Goal: Task Accomplishment & Management: Manage account settings

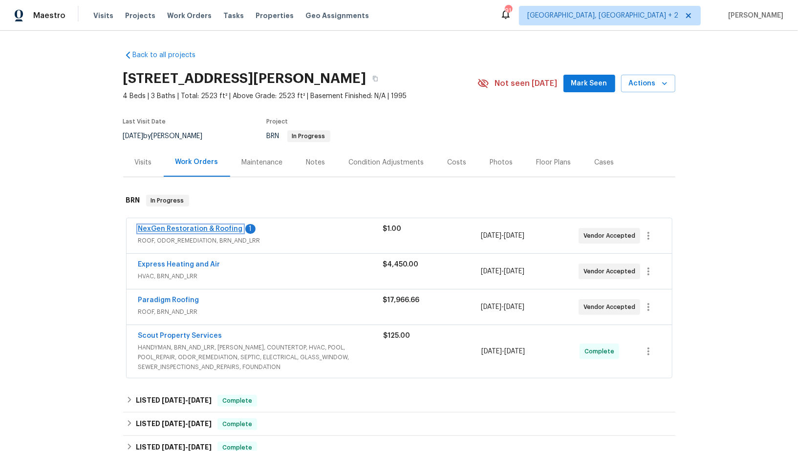
click at [193, 228] on link "NexGen Restoration & Roofing" at bounding box center [190, 229] width 105 height 7
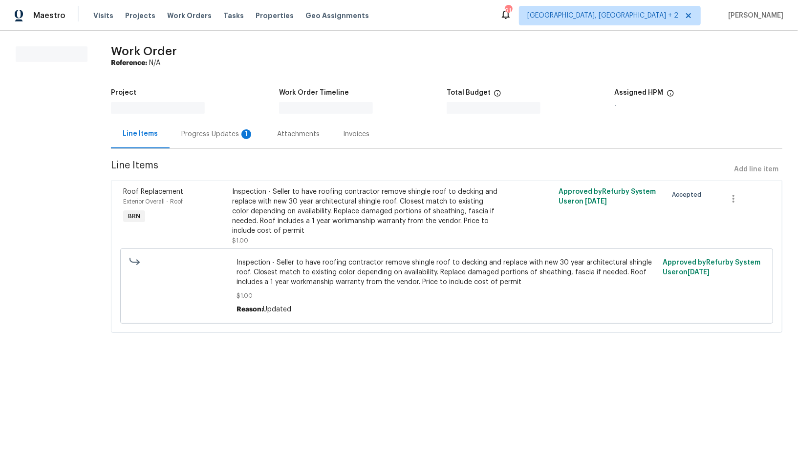
click at [220, 138] on div "Progress Updates 1" at bounding box center [217, 134] width 72 height 10
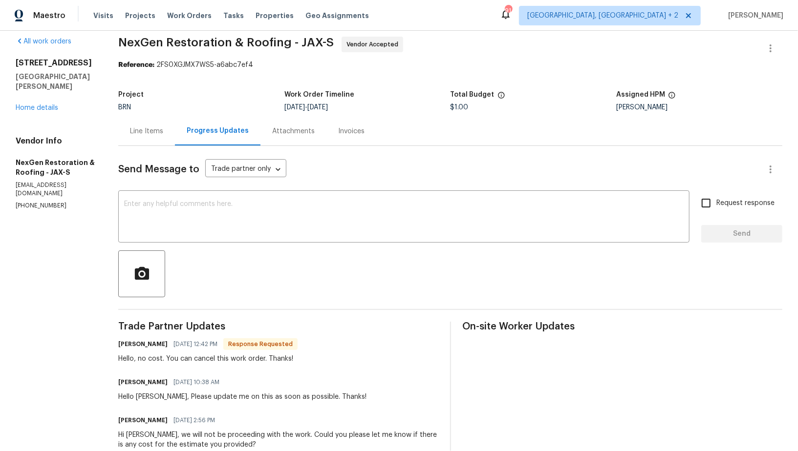
scroll to position [16, 0]
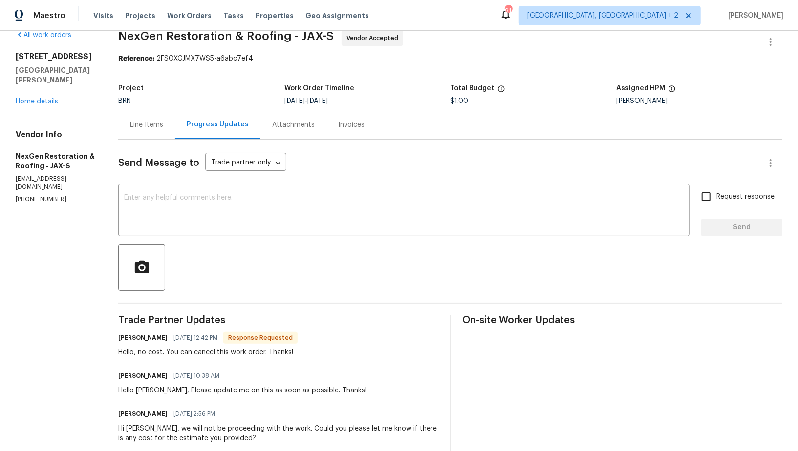
click at [217, 180] on div "Send Message to Trade partner only Trade partner only ​ x ​ Request response Se…" at bounding box center [450, 426] width 664 height 573
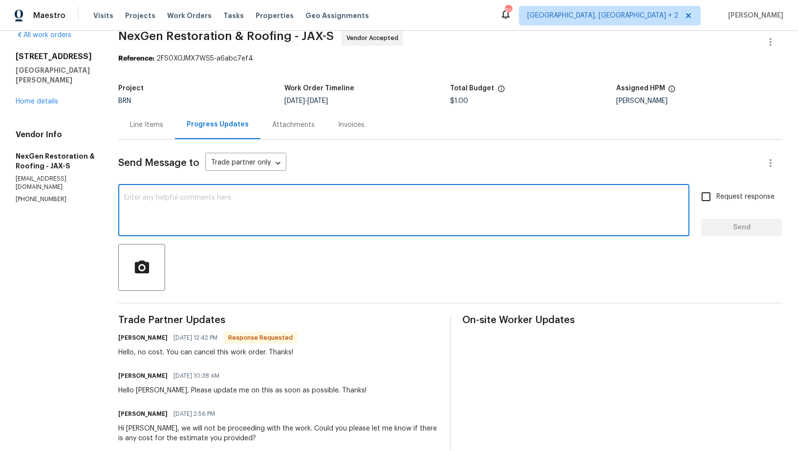
click at [188, 212] on textarea at bounding box center [403, 211] width 559 height 34
type textarea "Thank you"
drag, startPoint x: 716, startPoint y: 198, endPoint x: 722, endPoint y: 206, distance: 10.5
click at [716, 198] on input "Request response" at bounding box center [706, 197] width 21 height 21
checkbox input "true"
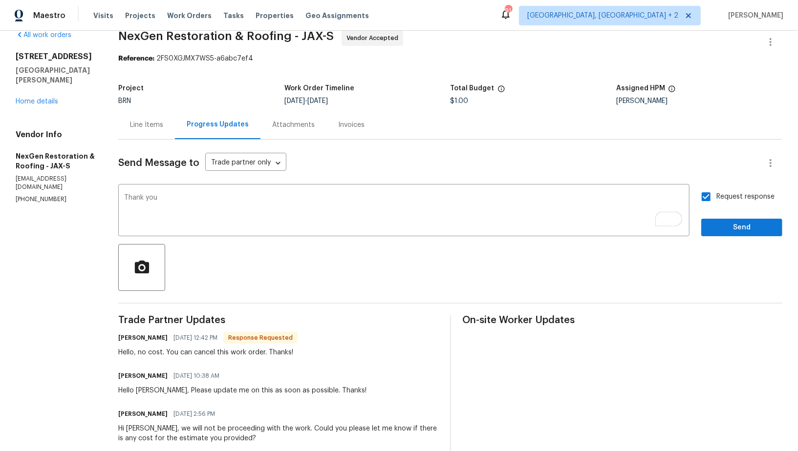
click at [739, 236] on div "Send Message to Trade partner only Trade partner only ​ Thank you x ​ Request r…" at bounding box center [450, 426] width 664 height 573
click at [730, 233] on button "Send" at bounding box center [741, 228] width 81 height 18
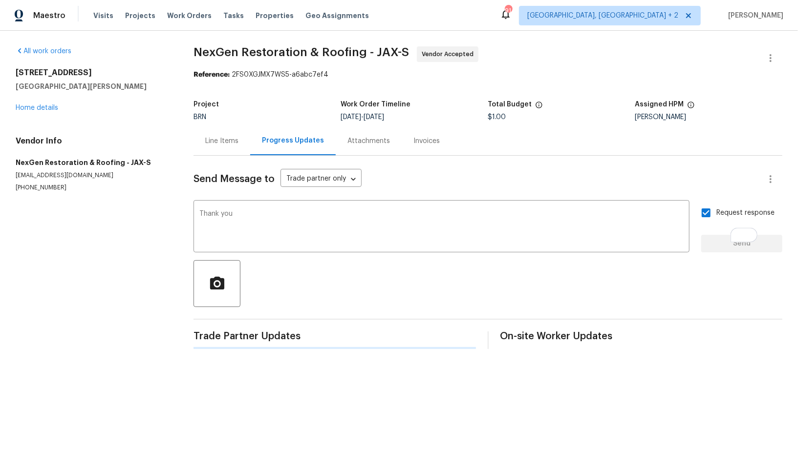
scroll to position [0, 0]
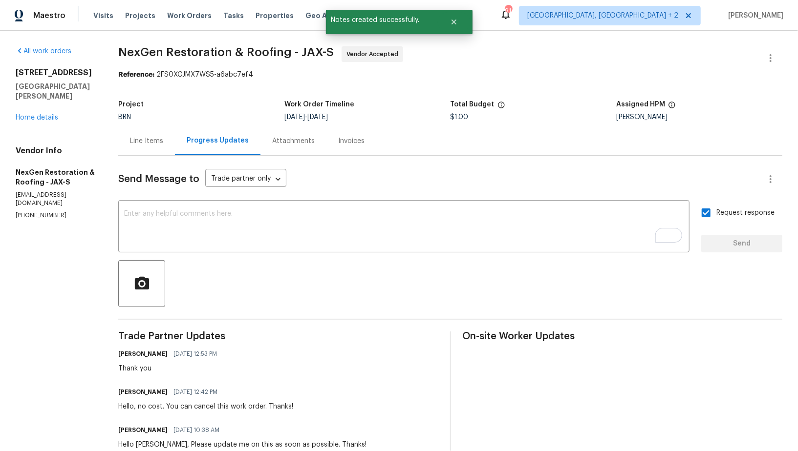
click at [142, 135] on div "Line Items" at bounding box center [146, 141] width 57 height 29
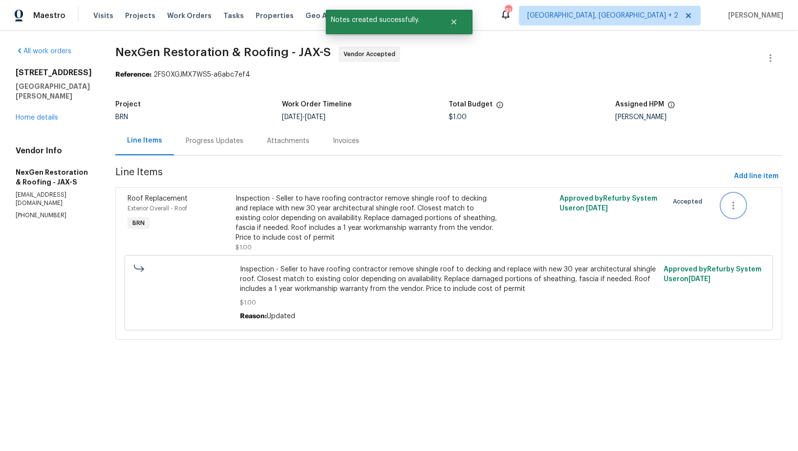
click at [733, 204] on icon "button" at bounding box center [733, 206] width 12 height 12
click at [736, 202] on li "Cancel" at bounding box center [741, 205] width 38 height 16
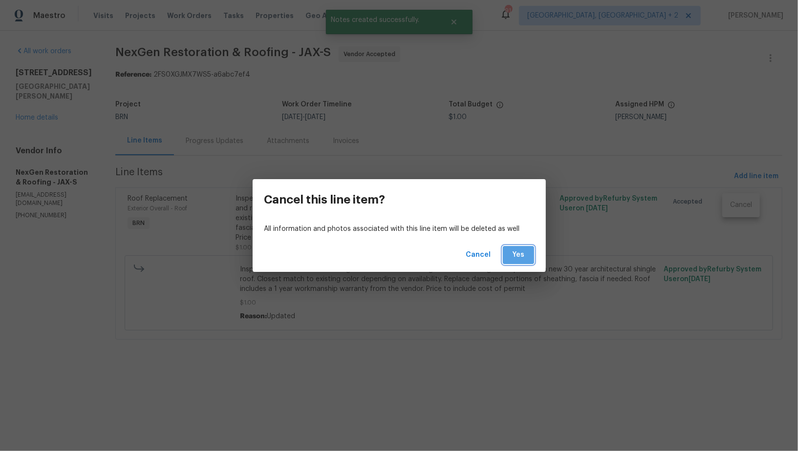
click at [521, 257] on span "Yes" at bounding box center [518, 255] width 16 height 12
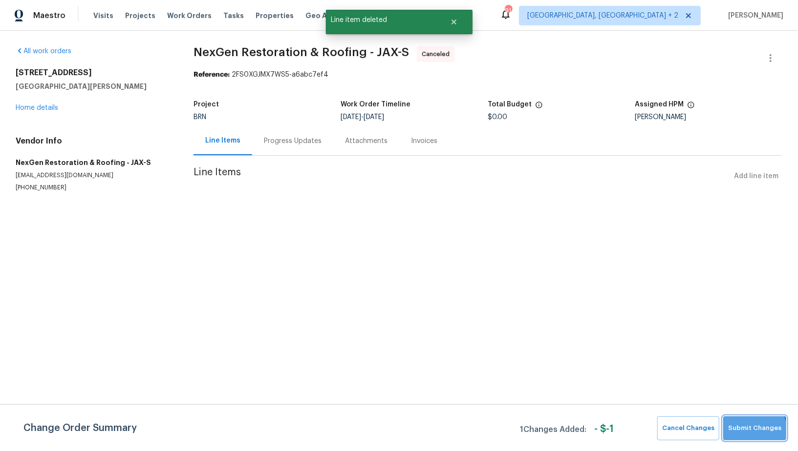
click at [742, 435] on button "Submit Changes" at bounding box center [754, 429] width 63 height 24
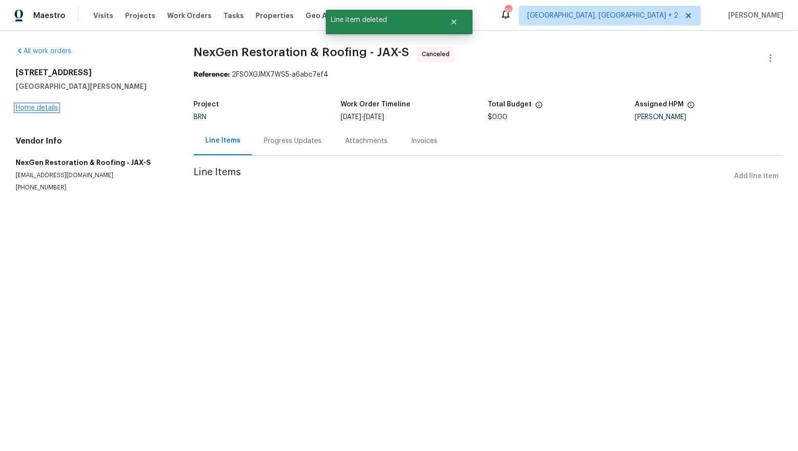
click at [46, 105] on link "Home details" at bounding box center [37, 108] width 42 height 7
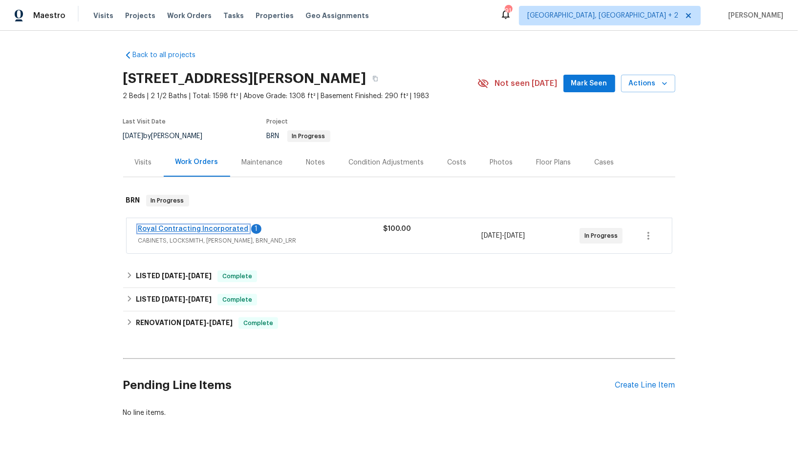
click at [208, 228] on link "Royal Contracting Incorporated" at bounding box center [193, 229] width 110 height 7
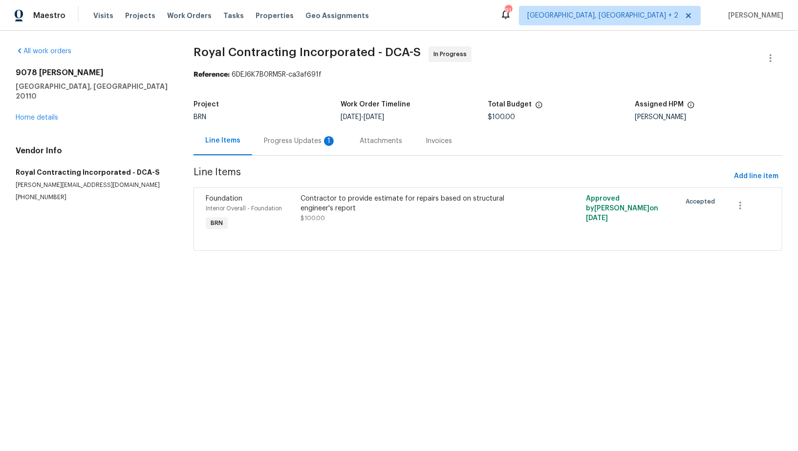
click at [280, 146] on div "Progress Updates 1" at bounding box center [300, 141] width 96 height 29
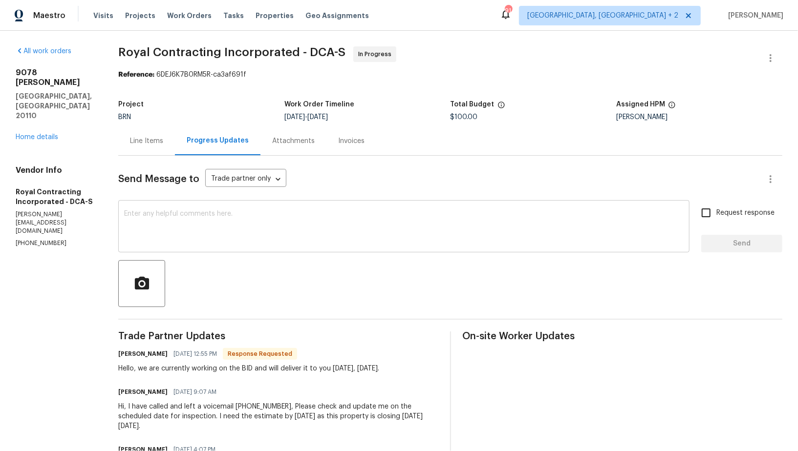
click at [342, 203] on div "x ​" at bounding box center [403, 228] width 571 height 50
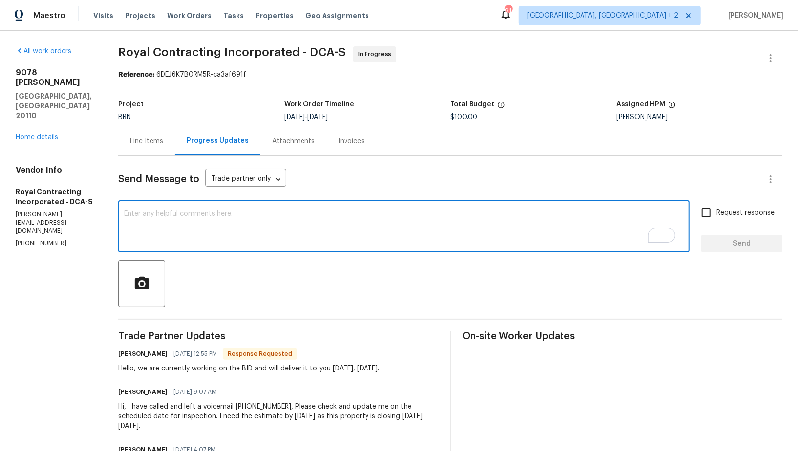
click at [289, 230] on textarea "To enrich screen reader interactions, please activate Accessibility in Grammarl…" at bounding box center [403, 228] width 559 height 34
type textarea "Thank you!"
click at [714, 233] on div "Request response Send" at bounding box center [741, 228] width 81 height 50
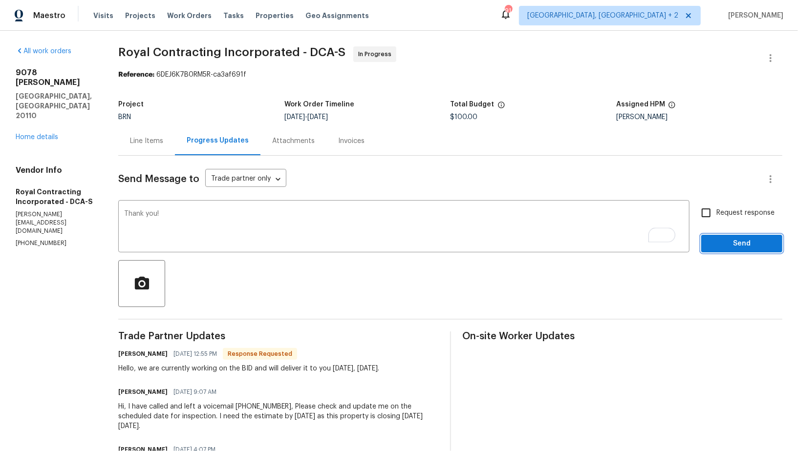
click at [713, 239] on span "Send" at bounding box center [741, 244] width 65 height 12
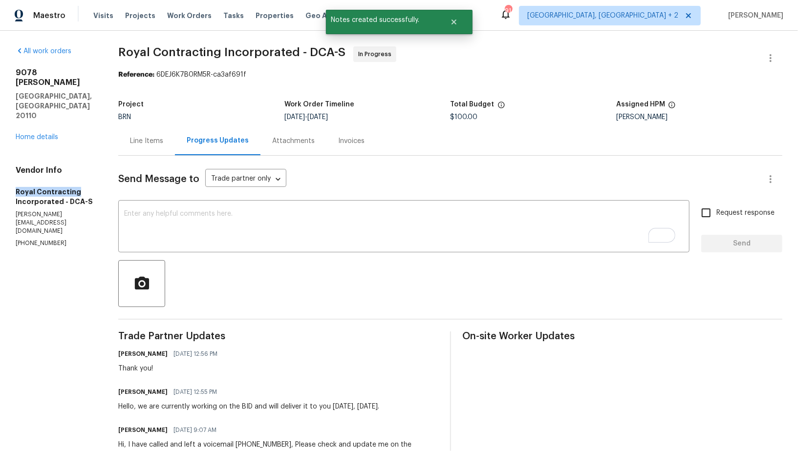
drag, startPoint x: 6, startPoint y: 159, endPoint x: 88, endPoint y: 157, distance: 82.1
click at [88, 157] on div "All work orders [STREET_ADDRESS][PERSON_NAME] Home details Vendor Info Royal Co…" at bounding box center [399, 364] width 798 height 667
copy h5 "Royal Contracting"
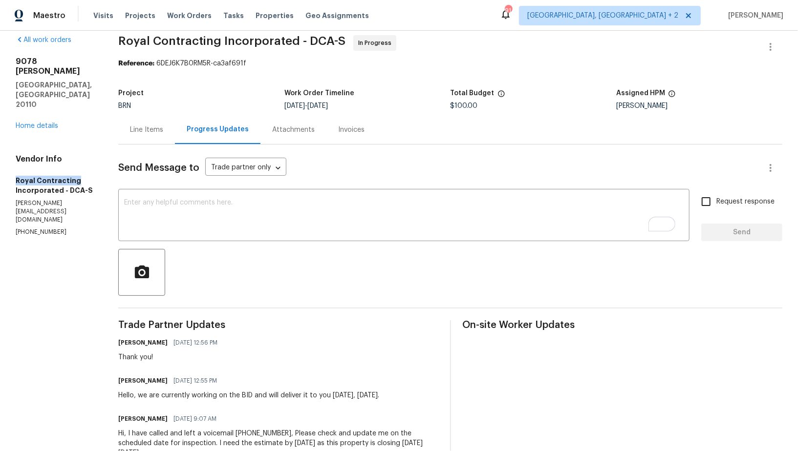
scroll to position [18, 0]
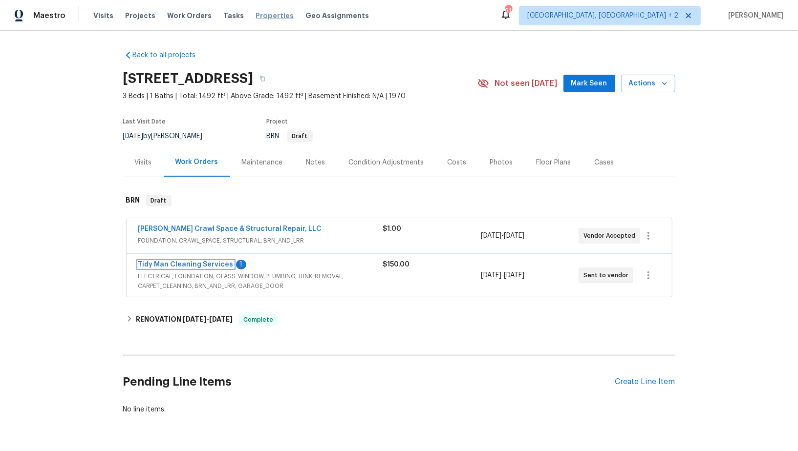
click at [198, 263] on link "Tidy Man Cleaning Services" at bounding box center [185, 264] width 95 height 7
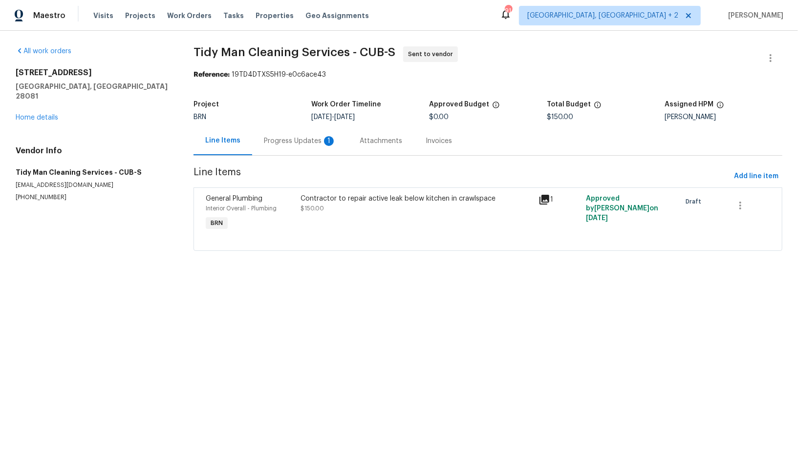
click at [257, 149] on div "Progress Updates 1" at bounding box center [300, 141] width 96 height 29
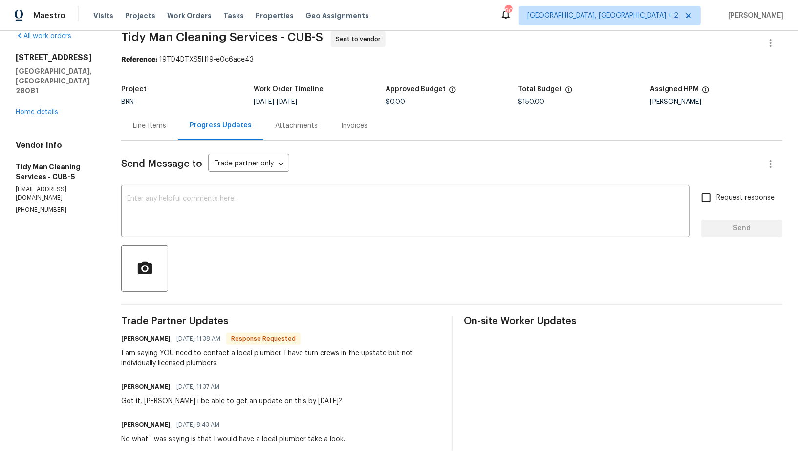
scroll to position [23, 0]
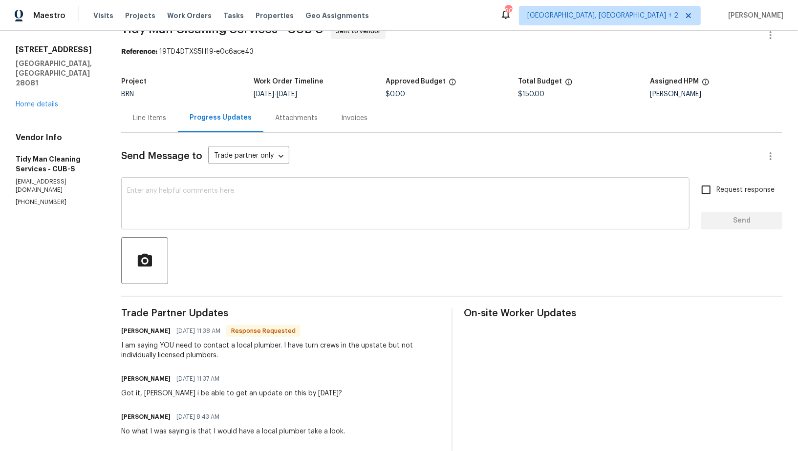
click at [234, 210] on textarea at bounding box center [405, 205] width 556 height 34
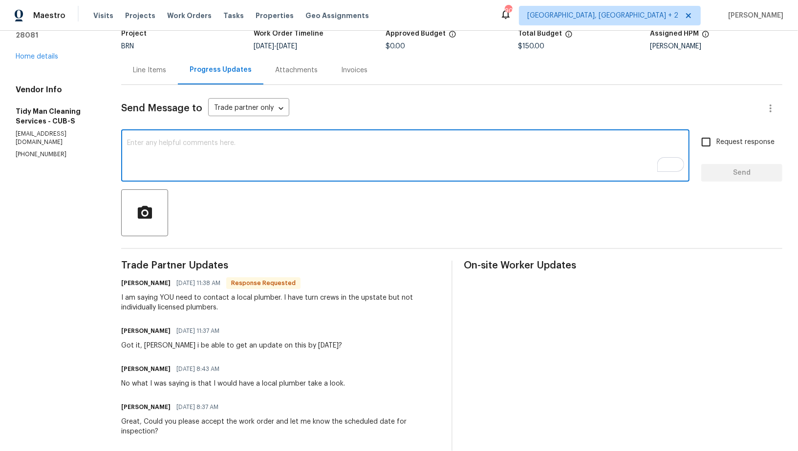
scroll to position [98, 0]
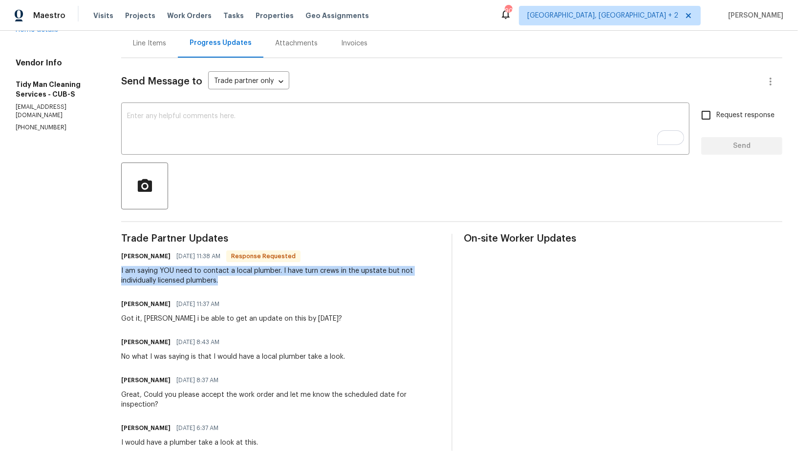
drag, startPoint x: 114, startPoint y: 271, endPoint x: 253, endPoint y: 286, distance: 140.5
click at [253, 286] on div "All work orders [STREET_ADDRESS][PERSON_NAME] Home details Vendor Info Tidy Man…" at bounding box center [399, 238] width 798 height 610
copy div "I am saying YOU need to contact a local plumber. I have turn crews in the upsta…"
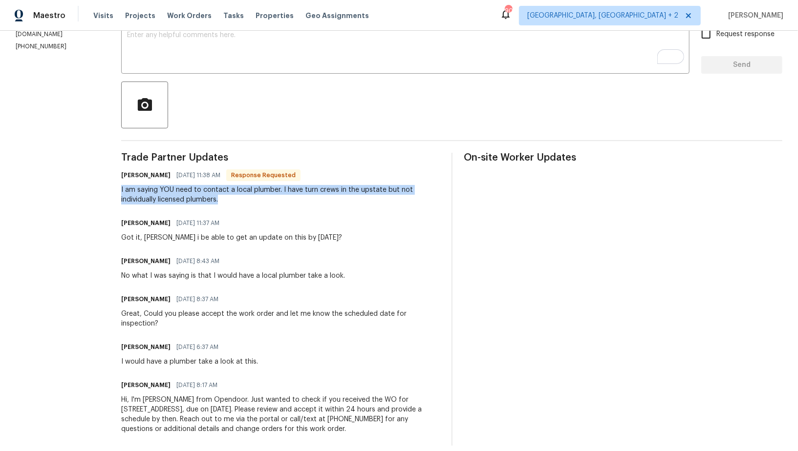
scroll to position [0, 0]
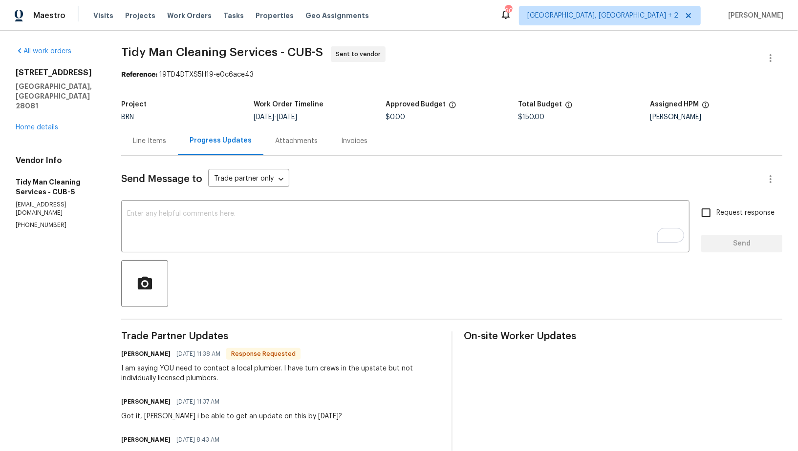
click at [229, 198] on div "Send Message to Trade partner only Trade partner only ​ x ​ Request response Se…" at bounding box center [451, 390] width 661 height 469
click at [220, 223] on textarea "To enrich screen reader interactions, please activate Accessibility in Grammarl…" at bounding box center [405, 228] width 556 height 34
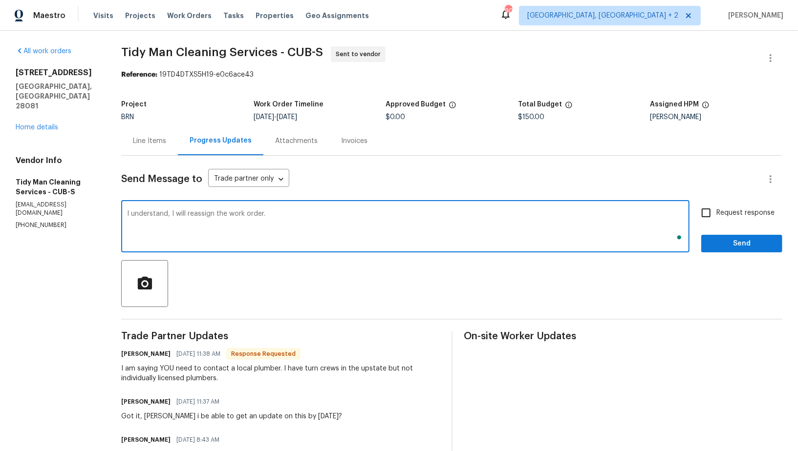
type textarea "I understand, I will reassign the work order."
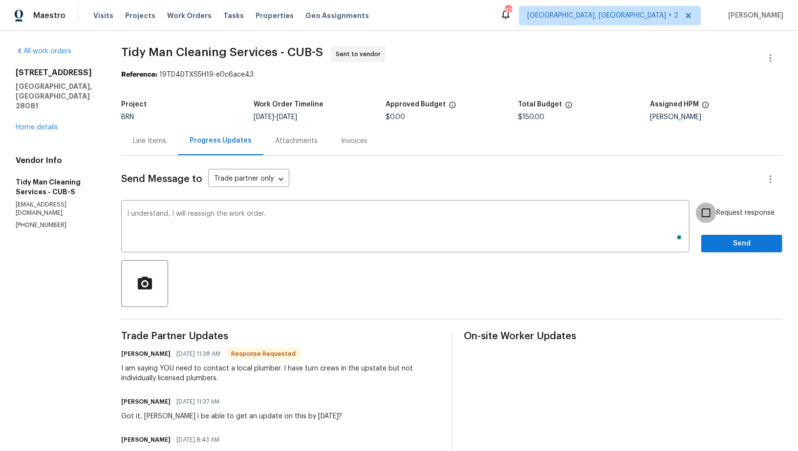
drag, startPoint x: 707, startPoint y: 217, endPoint x: 719, endPoint y: 226, distance: 15.0
click at [707, 217] on input "Request response" at bounding box center [706, 213] width 21 height 21
checkbox input "true"
click at [740, 254] on div "Send Message to Trade partner only Trade partner only ​ I understand, I will re…" at bounding box center [451, 390] width 661 height 469
click at [729, 249] on span "Send" at bounding box center [741, 244] width 65 height 12
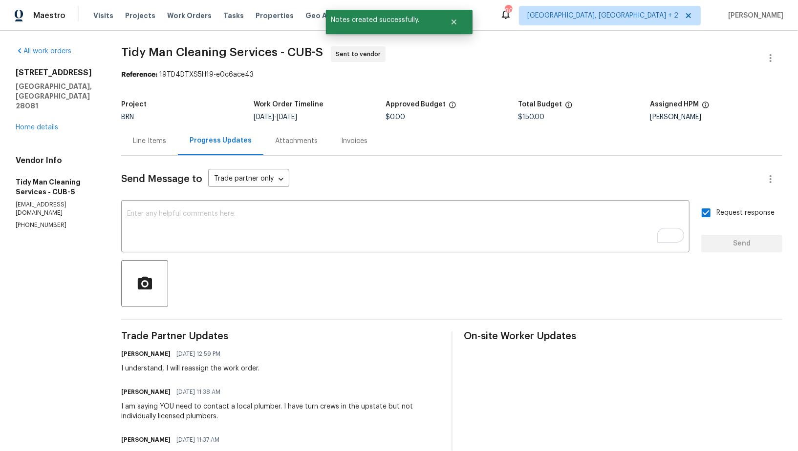
click at [145, 150] on div "Line Items" at bounding box center [149, 141] width 57 height 29
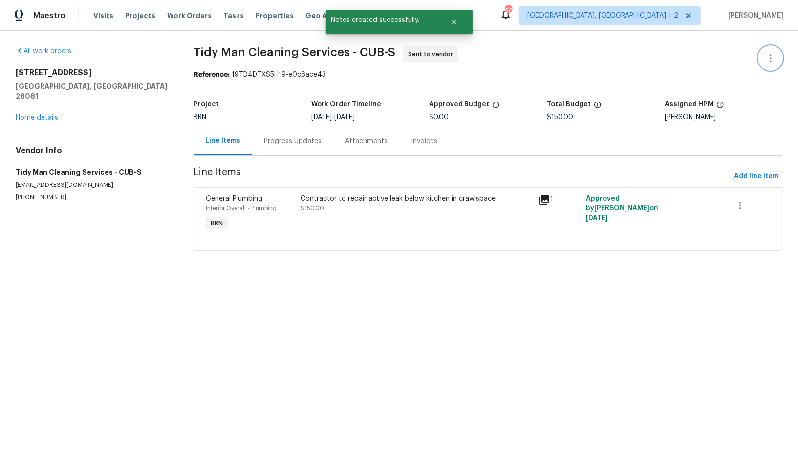
click at [771, 57] on icon "button" at bounding box center [770, 58] width 12 height 12
click at [739, 61] on li "Edit" at bounding box center [739, 58] width 106 height 16
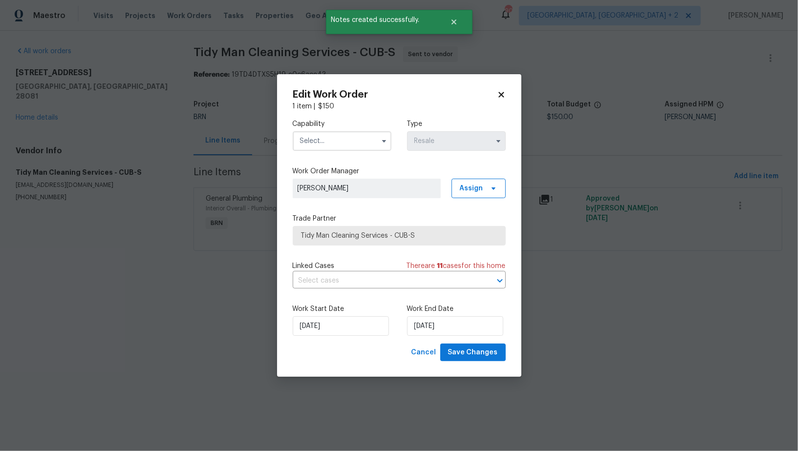
click at [350, 146] on input "text" at bounding box center [342, 141] width 99 height 20
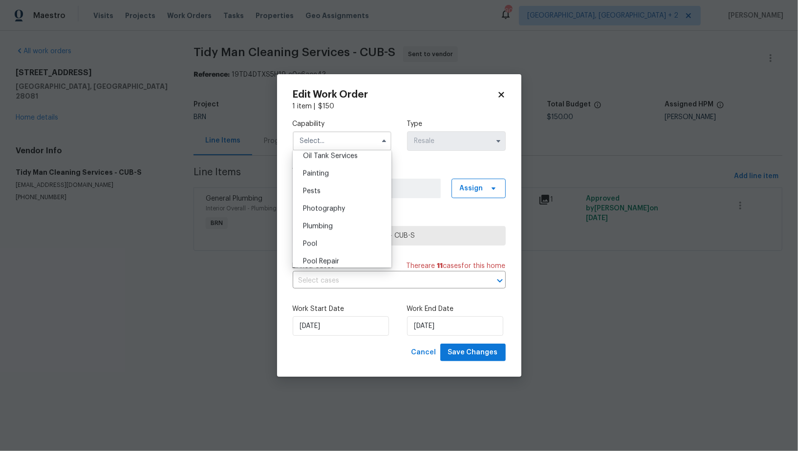
scroll to position [794, 0]
click at [336, 242] on div "Plumbing" at bounding box center [342, 241] width 94 height 18
type input "Plumbing"
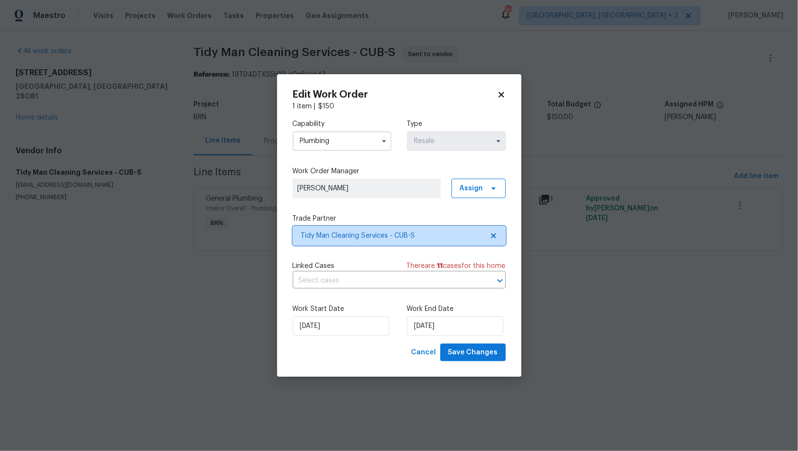
click at [491, 232] on icon at bounding box center [493, 236] width 8 height 8
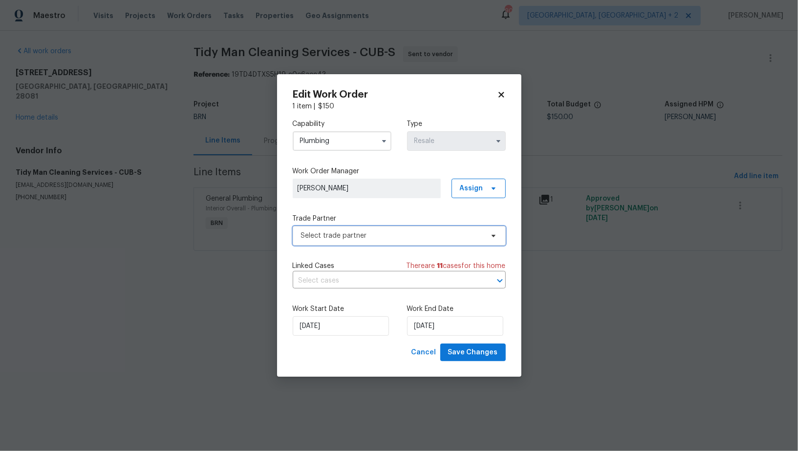
click at [455, 235] on span "Select trade partner" at bounding box center [392, 236] width 182 height 10
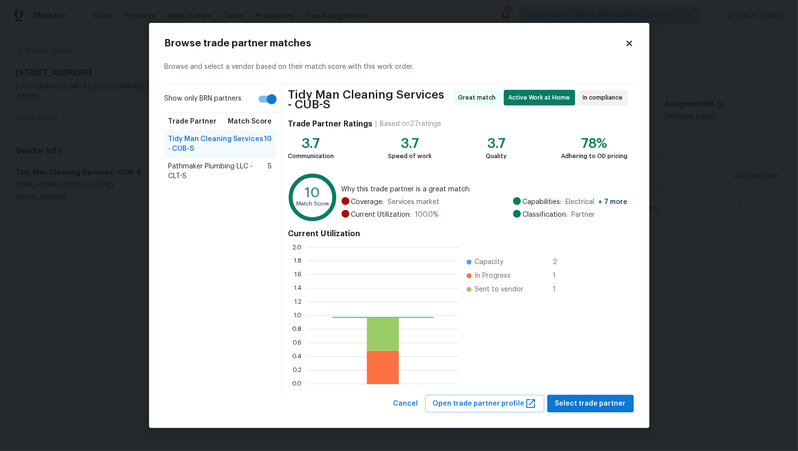
scroll to position [137, 152]
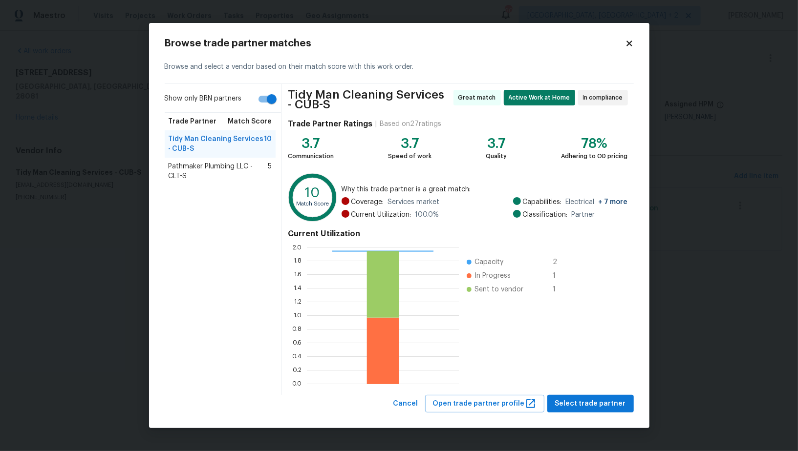
click at [241, 170] on span "Pathmaker Plumbing LLC - CLT-S" at bounding box center [219, 172] width 100 height 20
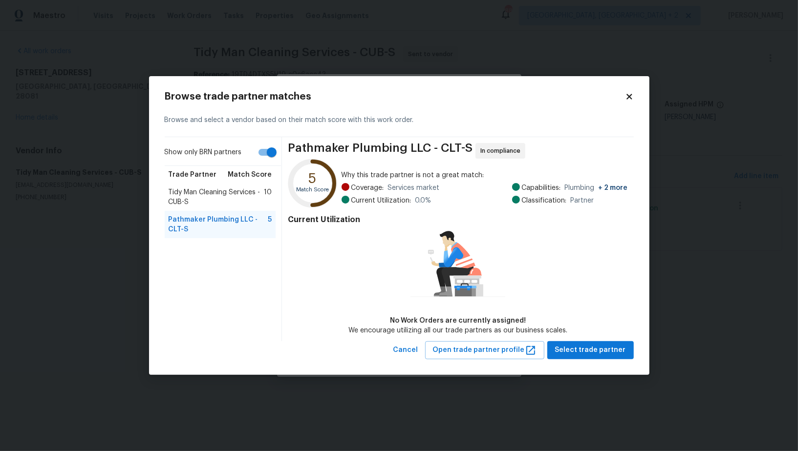
click at [583, 364] on div "Browse trade partner matches Browse and select a vendor based on their match sc…" at bounding box center [399, 225] width 500 height 299
click at [582, 359] on button "Select trade partner" at bounding box center [590, 350] width 86 height 18
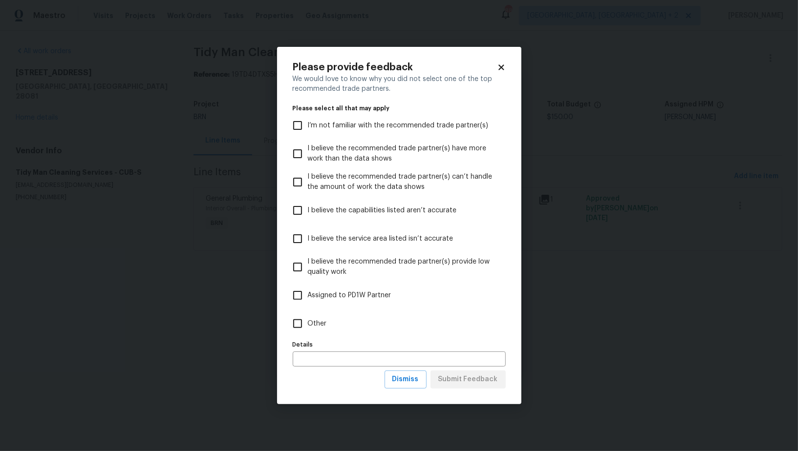
click at [296, 332] on input "Other" at bounding box center [297, 324] width 21 height 21
checkbox input "true"
click at [447, 383] on span "Submit Feedback" at bounding box center [468, 380] width 60 height 12
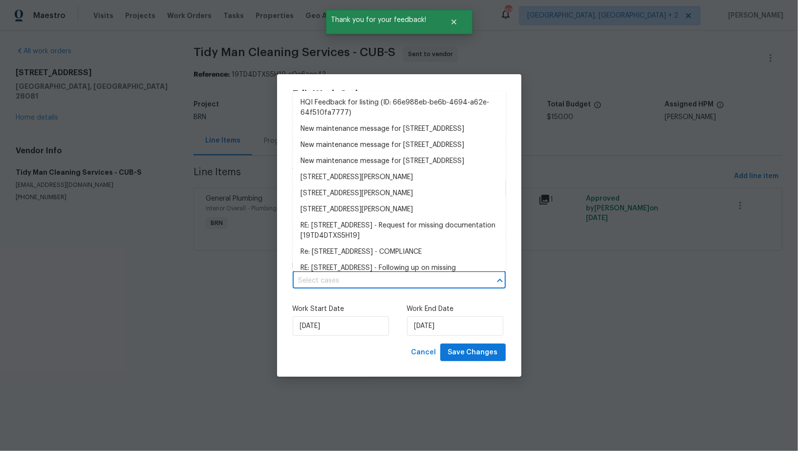
click at [385, 275] on input "text" at bounding box center [386, 281] width 186 height 15
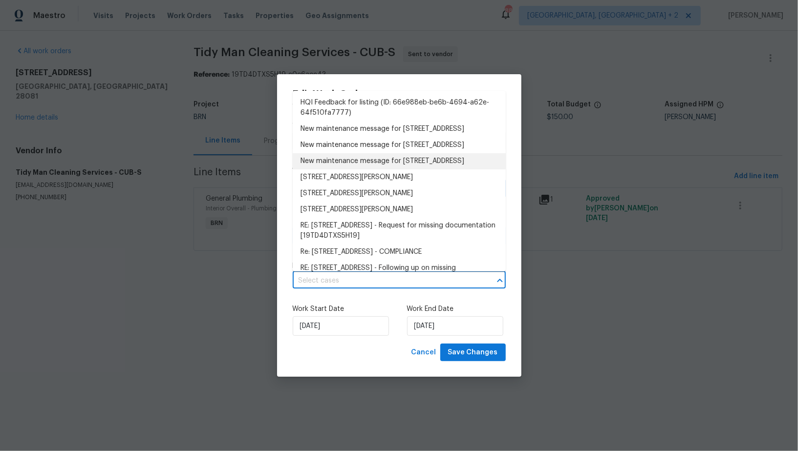
scroll to position [66, 0]
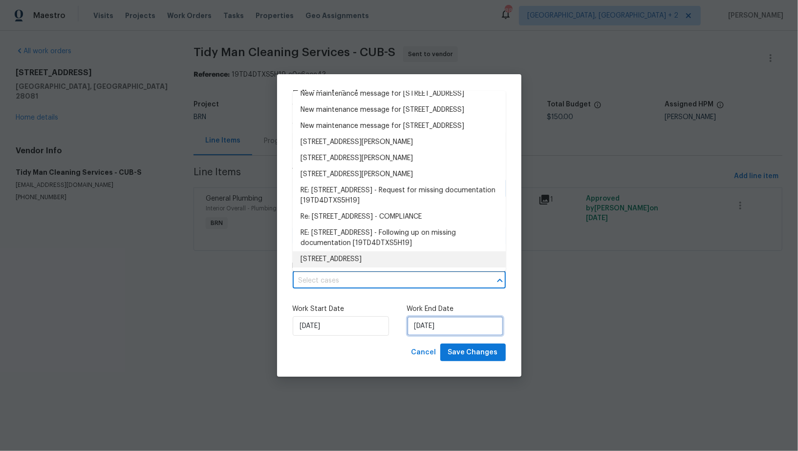
click at [456, 330] on input "01/10/2025" at bounding box center [455, 327] width 96 height 20
select select "9"
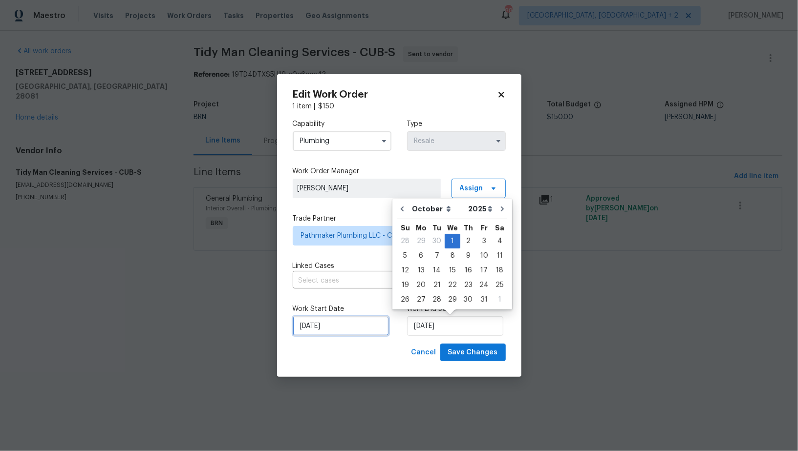
click at [334, 326] on input "29/09/2025" at bounding box center [341, 327] width 96 height 20
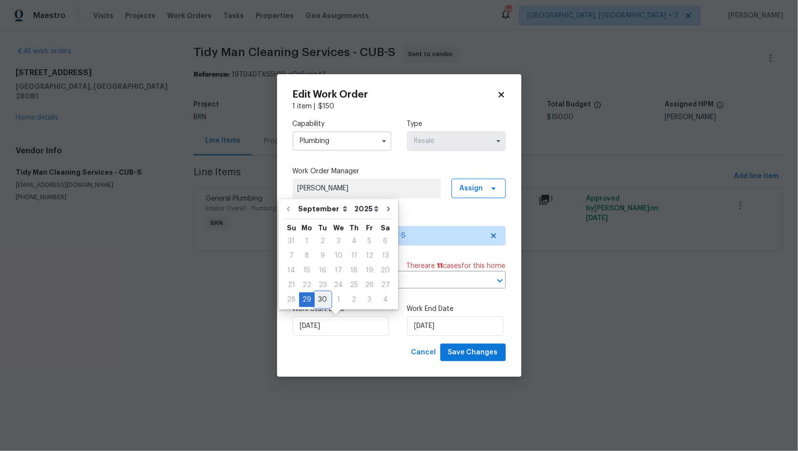
click at [321, 300] on div "30" at bounding box center [323, 300] width 16 height 14
type input "30/09/2025"
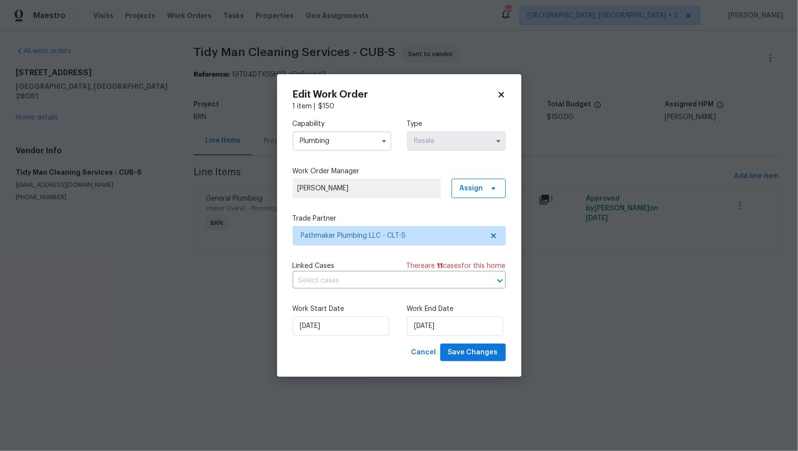
click at [372, 301] on div "Work Start Date 30/09/2025 Work End Date 01/10/2025" at bounding box center [399, 319] width 213 height 47
click at [475, 359] on span "Save Changes" at bounding box center [473, 353] width 50 height 12
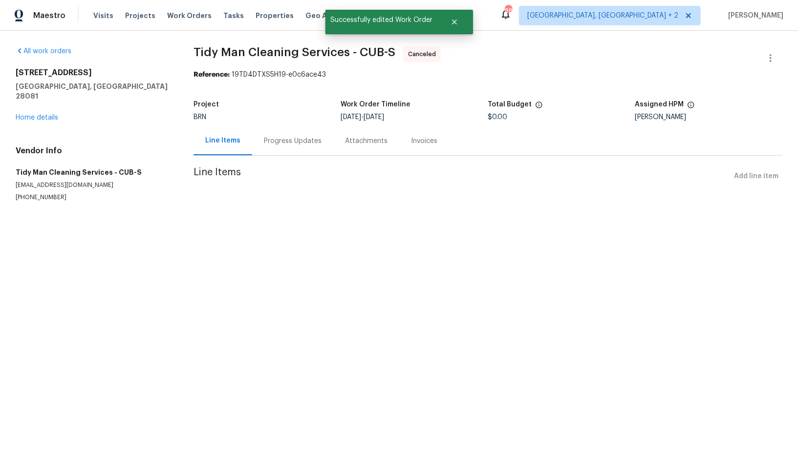
click at [280, 138] on div "Progress Updates" at bounding box center [293, 141] width 58 height 10
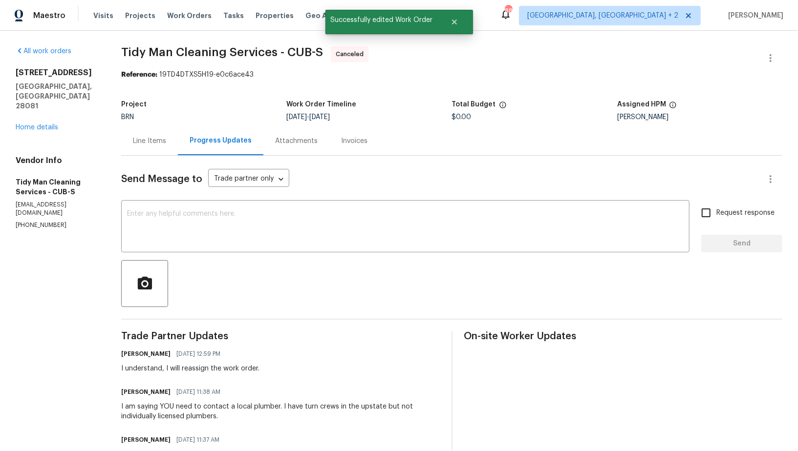
scroll to position [217, 0]
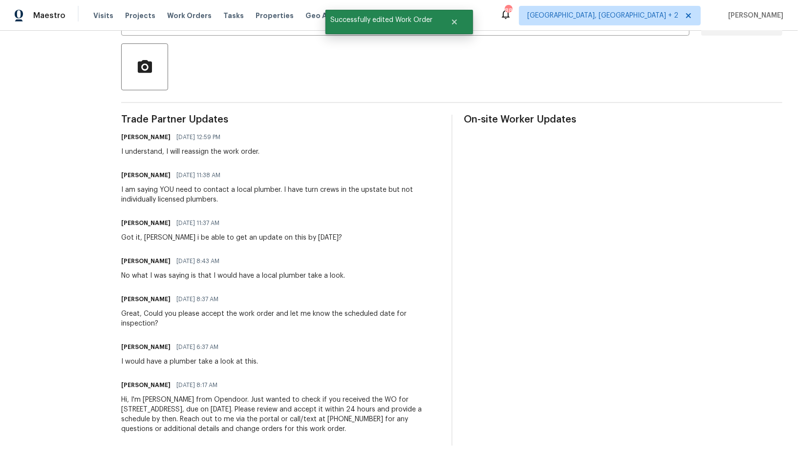
drag, startPoint x: 109, startPoint y: 389, endPoint x: 349, endPoint y: 426, distance: 242.3
click at [349, 426] on div "All work orders 301 Briarcliff Dr Kannapolis, NC 28081 Home details Vendor Info…" at bounding box center [399, 138] width 798 height 648
copy div "Hi, I'm Padmapriya from Opendoor. Just wanted to check if you received the WO f…"
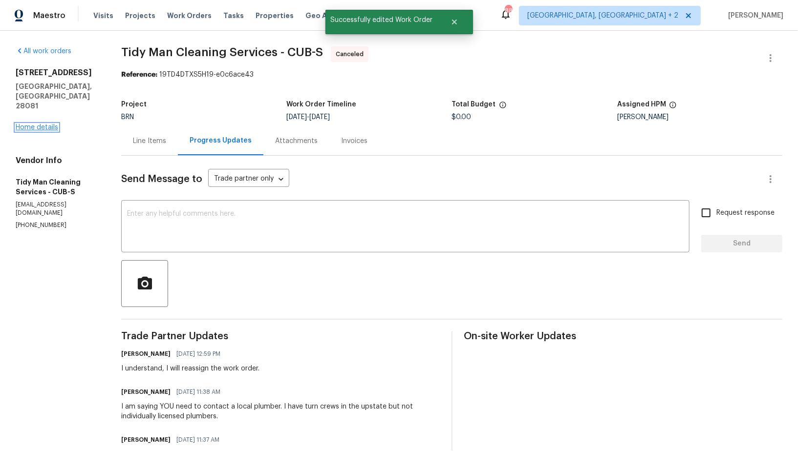
click at [46, 124] on link "Home details" at bounding box center [37, 127] width 42 height 7
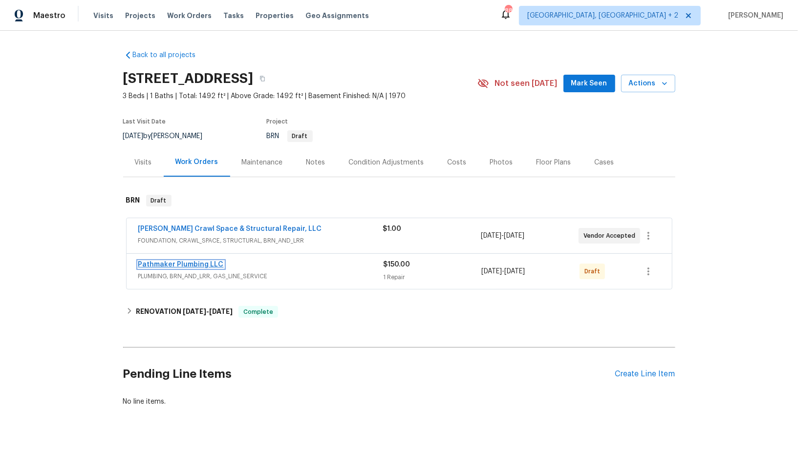
click at [203, 263] on link "Pathmaker Plumbing LLC" at bounding box center [180, 264] width 85 height 7
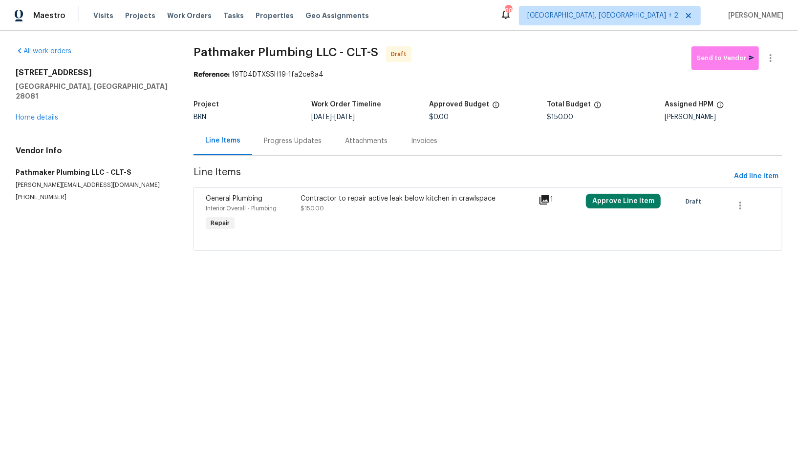
click at [272, 152] on div "Progress Updates" at bounding box center [292, 141] width 81 height 29
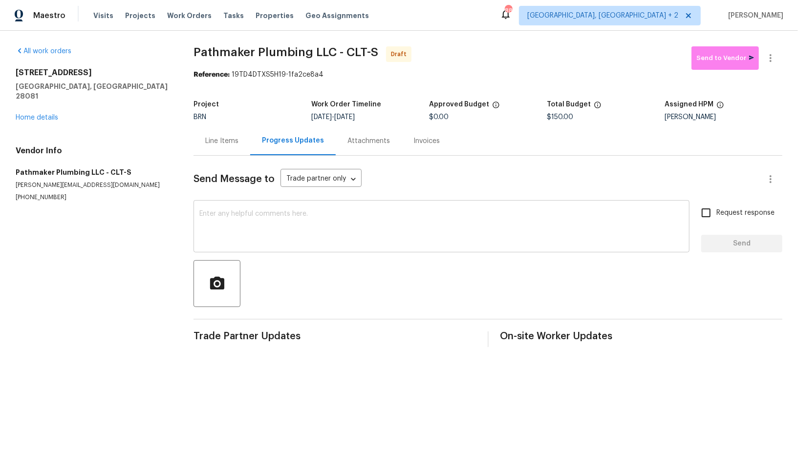
click at [300, 252] on div "x ​" at bounding box center [441, 228] width 496 height 50
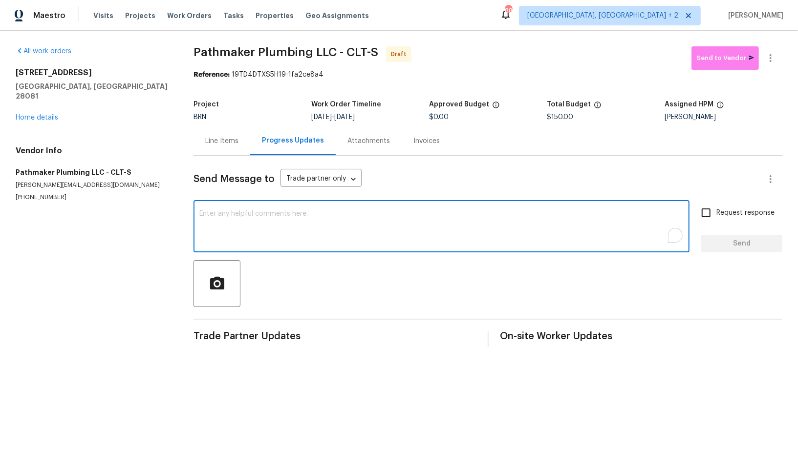
paste textarea "Hi, I'm Padmapriya from Opendoor. Just wanted to check if you received the WO f…"
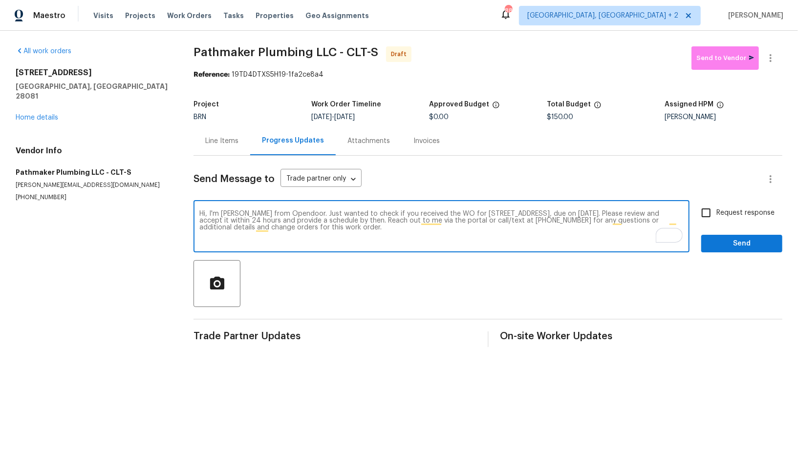
type textarea "Hi, I'm Padmapriya from Opendoor. Just wanted to check if you received the WO f…"
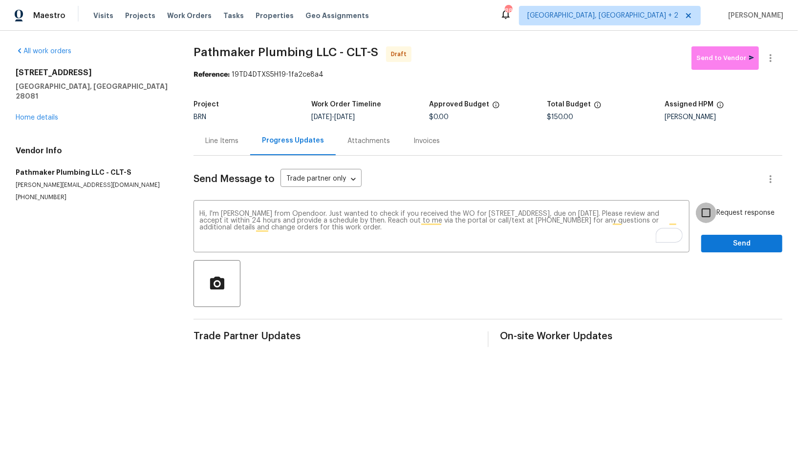
click at [706, 220] on input "Request response" at bounding box center [706, 213] width 21 height 21
checkbox input "true"
click at [724, 249] on span "Send" at bounding box center [741, 244] width 65 height 12
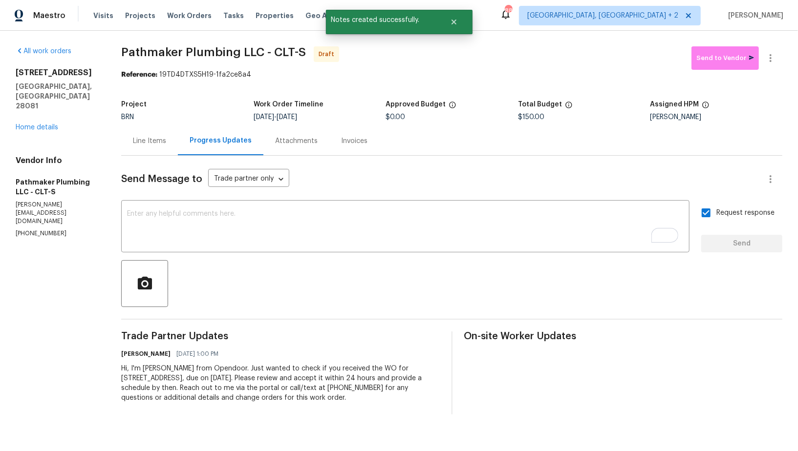
click at [154, 136] on div "Line Items" at bounding box center [149, 141] width 33 height 10
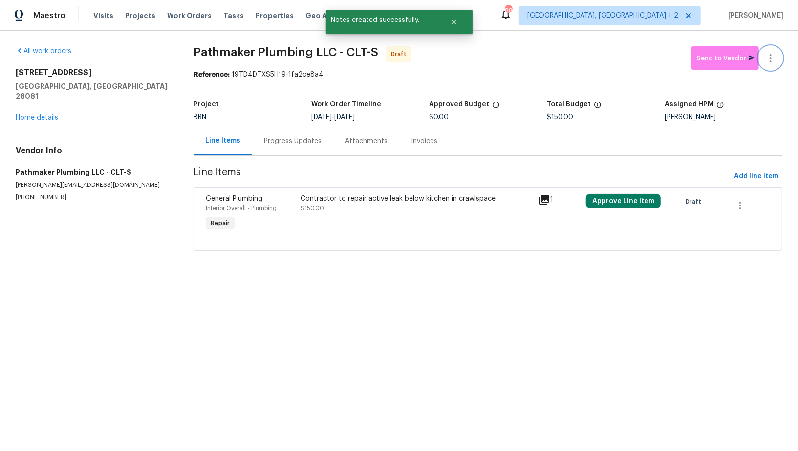
click at [770, 61] on icon "button" at bounding box center [770, 58] width 2 height 8
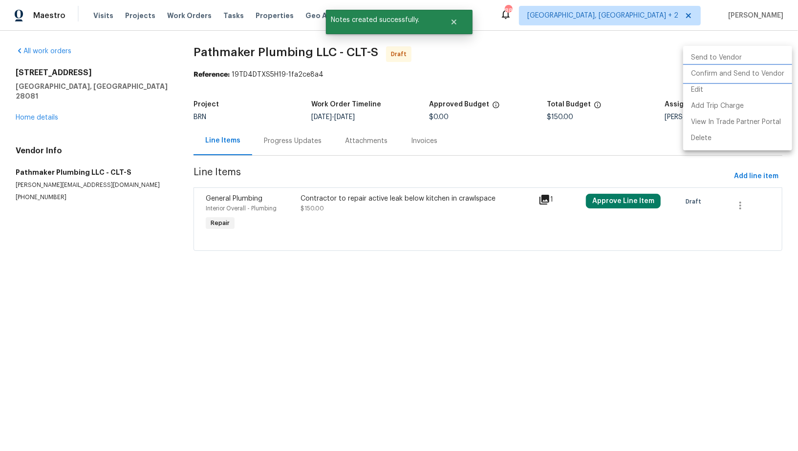
click at [755, 71] on li "Confirm and Send to Vendor" at bounding box center [737, 74] width 109 height 16
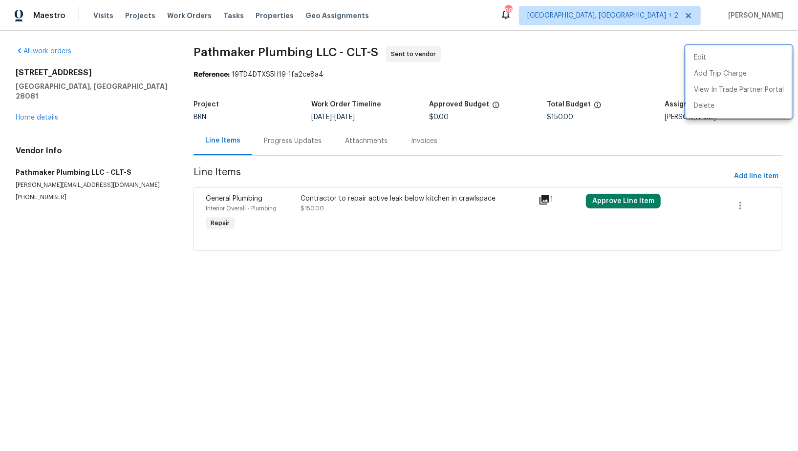
drag, startPoint x: 84, startPoint y: 163, endPoint x: 17, endPoint y: 163, distance: 66.9
click at [17, 164] on div at bounding box center [399, 225] width 798 height 451
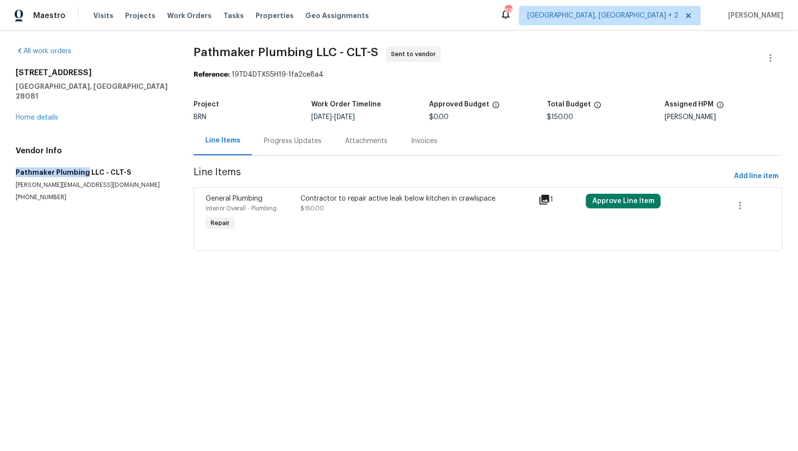
drag, startPoint x: 83, startPoint y: 163, endPoint x: 0, endPoint y: 163, distance: 83.0
click at [0, 163] on div "All work orders 301 Briarcliff Dr Kannapolis, NC 28081 Home details Vendor Info…" at bounding box center [399, 155] width 798 height 248
copy h5 "Pathmaker Plumbing"
click at [27, 114] on link "Home details" at bounding box center [37, 117] width 42 height 7
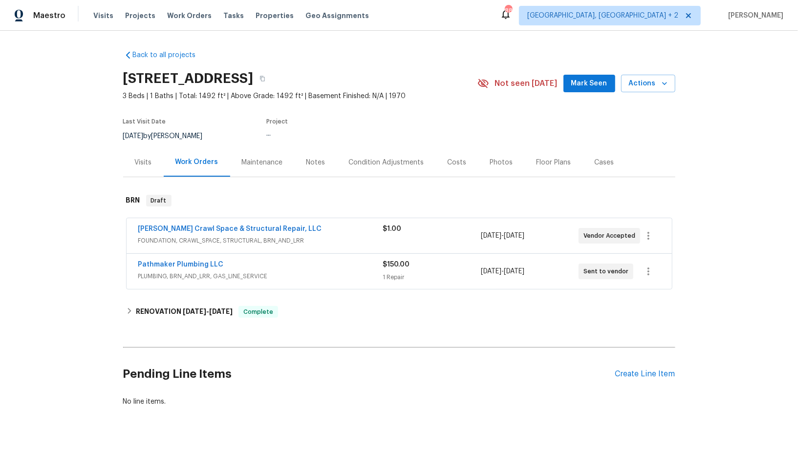
scroll to position [20, 0]
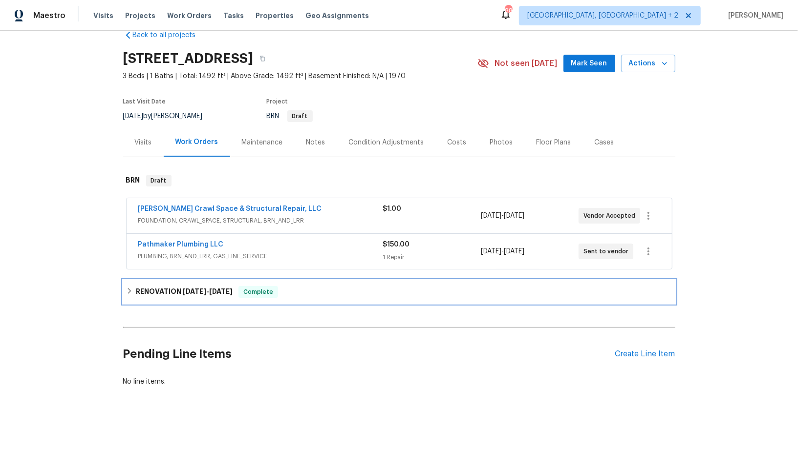
click at [139, 291] on h6 "RENOVATION 7/10/25 - 7/25/25" at bounding box center [184, 292] width 97 height 12
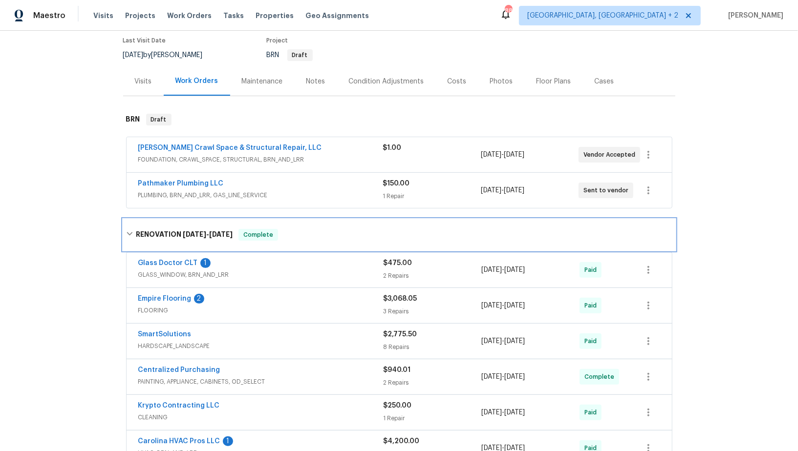
scroll to position [37, 0]
